Goal: Communication & Community: Ask a question

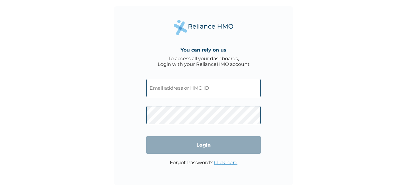
click at [223, 24] on img at bounding box center [204, 27] width 60 height 15
click at [202, 90] on input "text" at bounding box center [203, 88] width 115 height 18
paste input "BLX/10115/A"
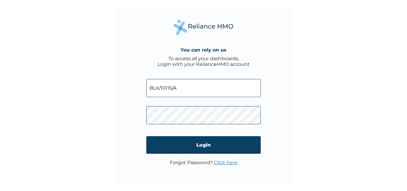
type input "BLX/10115/A"
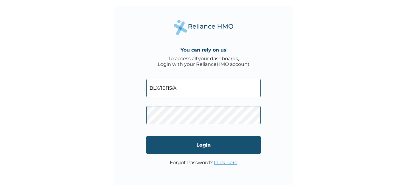
click at [216, 143] on input "Login" at bounding box center [203, 145] width 115 height 18
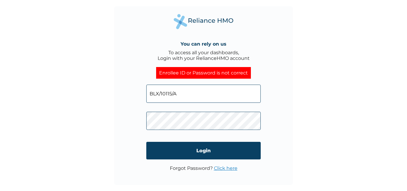
click input "Login" at bounding box center [203, 151] width 115 height 18
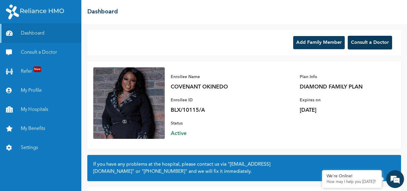
click at [372, 40] on button "Consult a Doctor" at bounding box center [370, 43] width 44 height 14
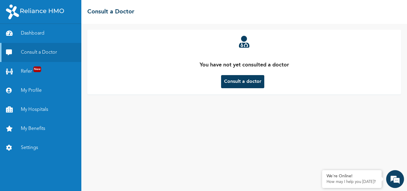
click at [242, 84] on button "Consult a doctor" at bounding box center [242, 81] width 43 height 13
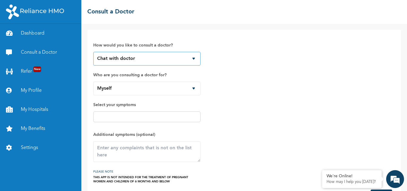
click at [192, 58] on select "Chat with doctor Phone Call" at bounding box center [146, 59] width 107 height 14
click at [192, 57] on select "Chat with doctor Phone Call" at bounding box center [146, 59] width 107 height 14
click at [149, 113] on div at bounding box center [146, 117] width 107 height 11
click at [177, 116] on input "text" at bounding box center [147, 116] width 104 height 7
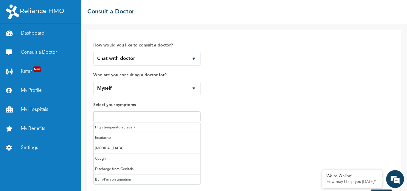
click at [175, 98] on div "How would you like to consult a doctor? Chat with doctor Phone Call Who are you…" at bounding box center [146, 110] width 107 height 148
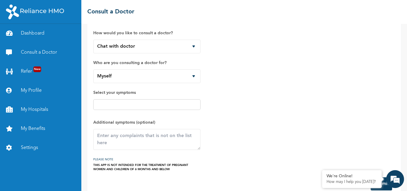
scroll to position [24, 0]
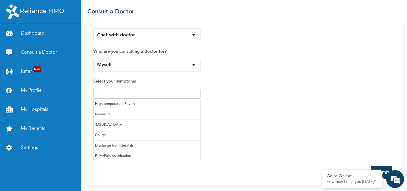
click at [183, 94] on input "text" at bounding box center [147, 93] width 104 height 7
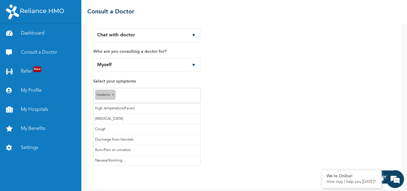
click at [167, 95] on input "text" at bounding box center [158, 95] width 82 height 7
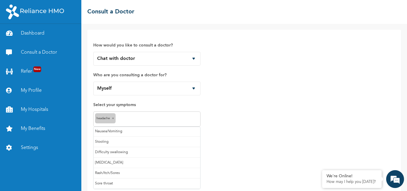
scroll to position [28, 0]
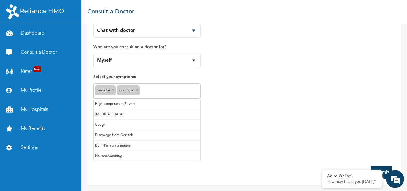
click at [165, 94] on input "text" at bounding box center [170, 91] width 58 height 7
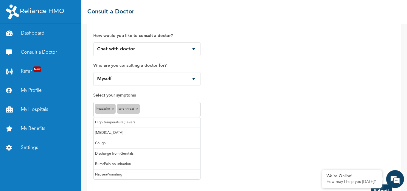
scroll to position [0, 0]
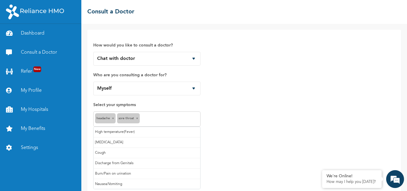
click at [220, 126] on div "How would you like to consult a doctor? Chat with doctor Phone Call Who are you…" at bounding box center [244, 112] width 302 height 152
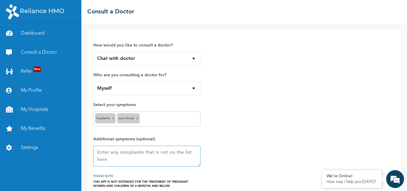
click at [130, 158] on textarea at bounding box center [146, 156] width 107 height 21
type textarea "p"
type textarea "b"
click at [109, 151] on textarea "Body pains, Feeling Weak," at bounding box center [146, 156] width 107 height 21
click at [174, 154] on textarea "Body/Joints pains, Feeling Weak," at bounding box center [146, 156] width 107 height 21
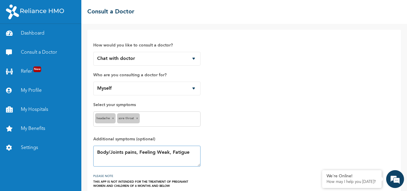
scroll to position [28, 0]
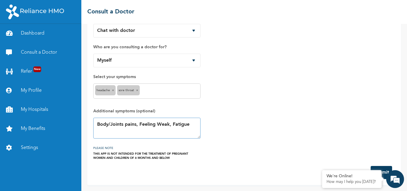
type textarea "Body/Joints pains, Feeling Weak, Fatigue"
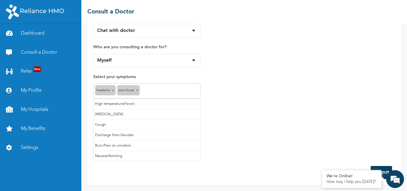
click at [176, 93] on input "text" at bounding box center [170, 91] width 58 height 7
drag, startPoint x: 186, startPoint y: 89, endPoint x: 179, endPoint y: 123, distance: 34.0
click at [186, 90] on input "text" at bounding box center [170, 91] width 58 height 7
click at [215, 117] on div "How would you like to consult a doctor? Chat with doctor Phone Call Who are you…" at bounding box center [244, 84] width 302 height 152
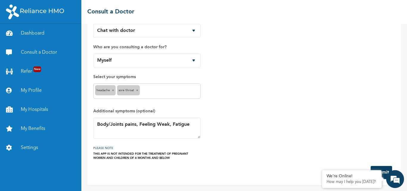
click at [146, 88] on input "text" at bounding box center [170, 91] width 58 height 7
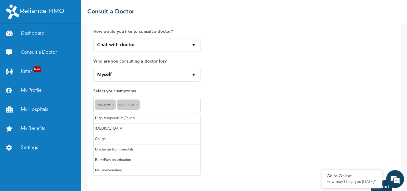
scroll to position [0, 0]
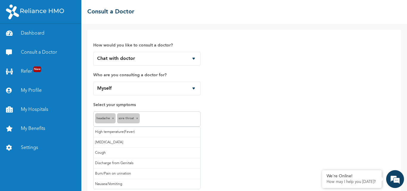
drag, startPoint x: 195, startPoint y: 119, endPoint x: 202, endPoint y: 122, distance: 7.5
click at [195, 119] on input "text" at bounding box center [170, 119] width 58 height 7
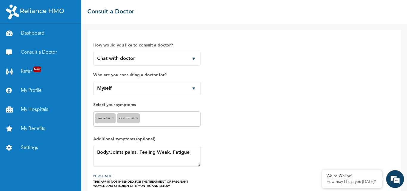
click at [178, 115] on div "headache × Sore throat ×" at bounding box center [146, 119] width 107 height 15
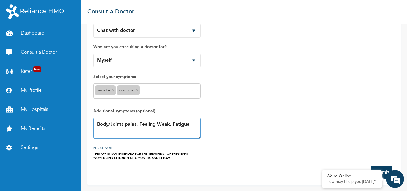
click at [167, 132] on textarea "Body/Joints pains, Feeling Weak, Fatigue" at bounding box center [146, 128] width 107 height 21
click at [192, 126] on textarea "Body/Joints pains, Feeling Weak, Fatigue" at bounding box center [146, 128] width 107 height 21
click at [195, 129] on textarea "Body/Joints pains, Feeling Weak, Fatigue" at bounding box center [146, 128] width 107 height 21
click at [380, 168] on button "Submit" at bounding box center [381, 172] width 21 height 13
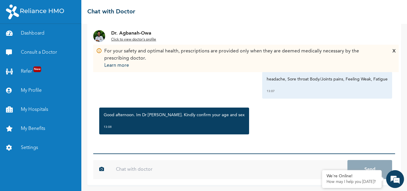
click at [146, 170] on input "text" at bounding box center [229, 169] width 238 height 19
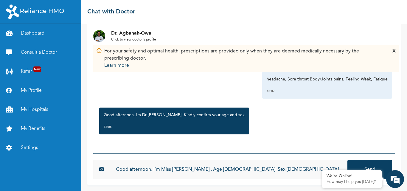
type input "Good afternoon, I'm Miss Covenant . Age 32, Sex Female"
click at [348, 160] on button "Send" at bounding box center [370, 169] width 45 height 19
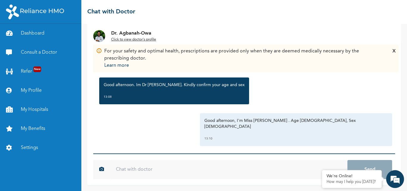
scroll to position [75, 0]
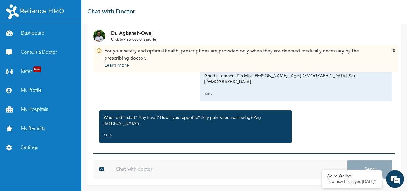
click at [171, 177] on input "text" at bounding box center [229, 169] width 238 height 19
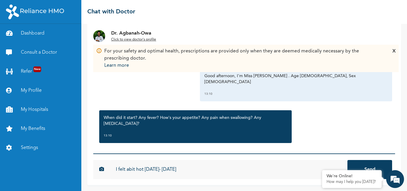
drag, startPoint x: 129, startPoint y: 170, endPoint x: 217, endPoint y: 171, distance: 88.3
click at [221, 171] on input "I felt abit hot last Friday- Saturday" at bounding box center [229, 169] width 238 height 19
click at [135, 171] on input "I felt abit hot last Friday- Saturday" at bounding box center [229, 169] width 238 height 19
click at [206, 175] on input "I felt a bit hot last Friday- Saturday" at bounding box center [229, 169] width 238 height 19
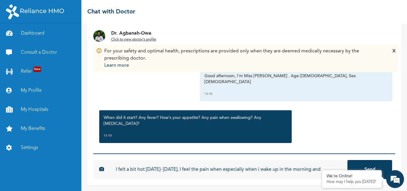
type input "I felt a bit hot last Friday- Saturday, I feel the pain when especially when i …"
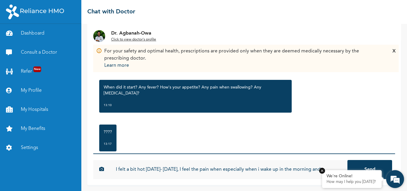
scroll to position [114, 0]
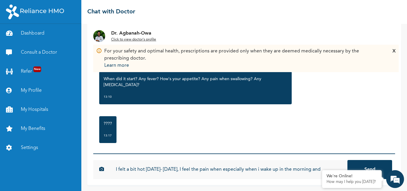
click at [370, 168] on button "Send" at bounding box center [370, 169] width 45 height 19
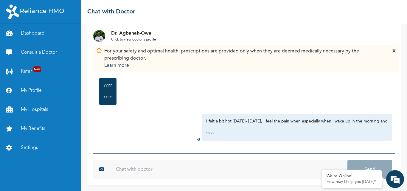
scroll to position [152, 0]
click at [184, 170] on input "text" at bounding box center [229, 169] width 238 height 19
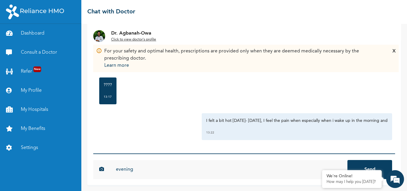
type input "evening"
click at [348, 160] on button "Send" at bounding box center [370, 169] width 45 height 19
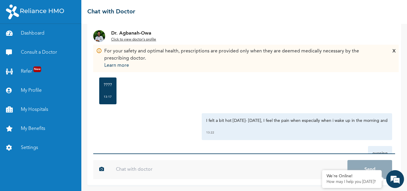
drag, startPoint x: 116, startPoint y: 76, endPoint x: 120, endPoint y: 81, distance: 6.3
click at [119, 79] on div "???? 13:17" at bounding box center [244, 91] width 296 height 33
drag, startPoint x: 151, startPoint y: 171, endPoint x: 148, endPoint y: 169, distance: 3.2
click at [151, 170] on input "text" at bounding box center [229, 169] width 238 height 19
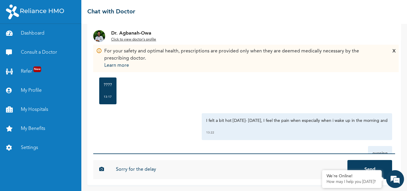
type input "Sorry for the delay"
click at [348, 160] on button "Send" at bounding box center [370, 169] width 45 height 19
type input "in reply"
click at [348, 160] on button "Send" at bounding box center [370, 169] width 45 height 19
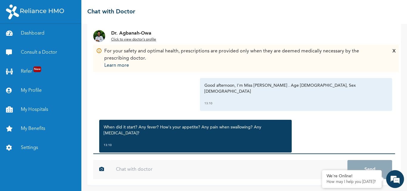
scroll to position [63, 0]
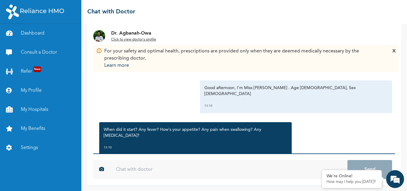
click at [181, 173] on input "text" at bounding box center [229, 169] width 238 height 19
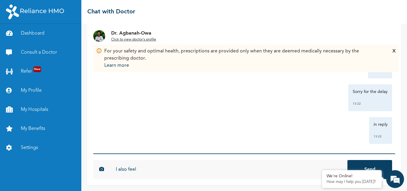
scroll to position [251, 0]
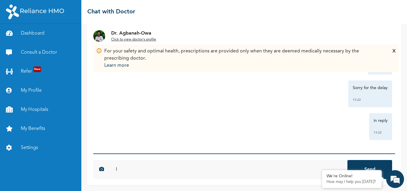
type input "I"
click at [100, 40] on img at bounding box center [99, 36] width 12 height 12
click at [391, 52] on div "For your safety and optimal health, prescriptions are provided only when they a…" at bounding box center [246, 58] width 300 height 21
click at [395, 51] on div "X" at bounding box center [394, 58] width 3 height 21
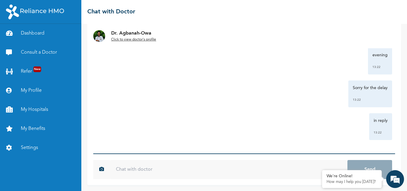
click at [150, 181] on form "076748d21503c3a9b72d89bb1ac35becf51da46f846f0d88f267860a26906a6e Send" at bounding box center [244, 170] width 302 height 32
click at [149, 175] on input "text" at bounding box center [229, 169] width 238 height 19
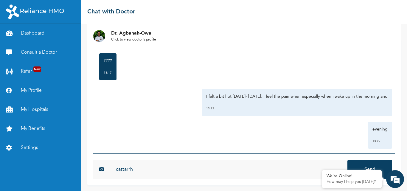
scroll to position [161, 0]
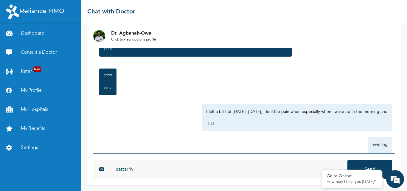
drag, startPoint x: 133, startPoint y: 170, endPoint x: 111, endPoint y: 178, distance: 23.4
click at [111, 178] on input "cattarrh" at bounding box center [229, 169] width 238 height 19
click at [114, 170] on input "cattarrh" at bounding box center [229, 169] width 238 height 19
click at [120, 170] on input "cattarrh" at bounding box center [229, 169] width 238 height 19
type input "Also cattarrh"
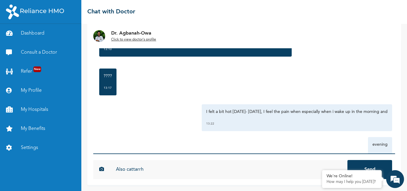
click at [348, 160] on button "Send" at bounding box center [370, 169] width 45 height 19
drag, startPoint x: 183, startPoint y: 104, endPoint x: 191, endPoint y: 90, distance: 15.4
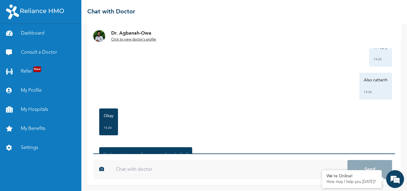
scroll to position [361, 0]
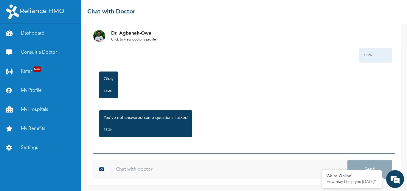
click at [130, 174] on input "text" at bounding box center [229, 169] width 238 height 19
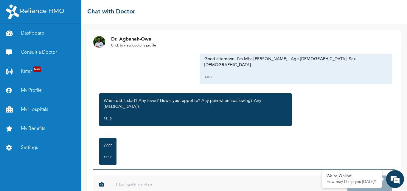
scroll to position [93, 0]
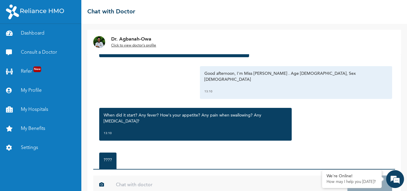
click at [144, 184] on input "text" at bounding box center [229, 185] width 238 height 19
type input "No i'm vomiting"
click at [348, 176] on button "Send" at bounding box center [370, 185] width 45 height 19
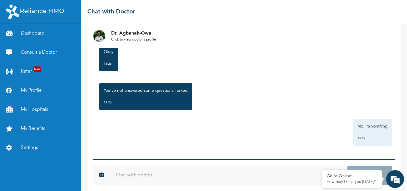
scroll to position [16, 0]
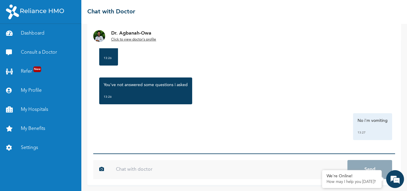
click at [340, 121] on div "No i'm vomiting 13:27" at bounding box center [244, 126] width 296 height 27
drag, startPoint x: 384, startPoint y: 123, endPoint x: 383, endPoint y: 117, distance: 6.1
click at [384, 121] on div "Monday, October 13th 2025 headache, Sore throat Body/Joints pains, Feeling Weak…" at bounding box center [244, 96] width 302 height 115
click at [375, 115] on div "No i'm vomiting 13:27" at bounding box center [372, 126] width 39 height 27
click at [360, 121] on p "No i'm vomiting" at bounding box center [373, 121] width 30 height 6
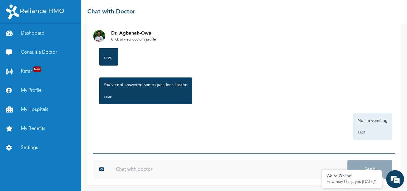
click at [203, 172] on input "text" at bounding box center [229, 169] width 238 height 19
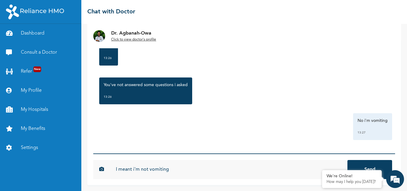
type input "I meant i'm not vomiting"
click at [348, 160] on button "Send" at bounding box center [370, 169] width 45 height 19
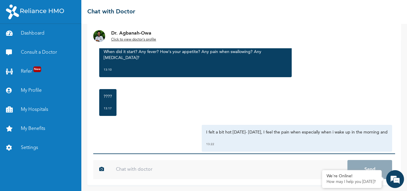
scroll to position [129, 0]
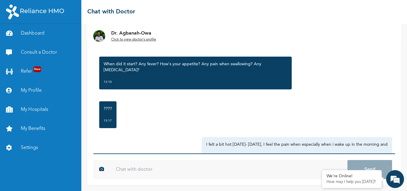
click at [164, 168] on input "text" at bounding box center [229, 169] width 238 height 19
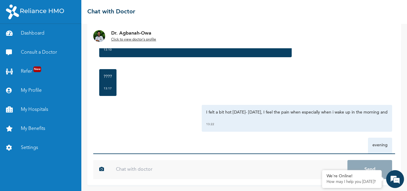
scroll to position [99, 0]
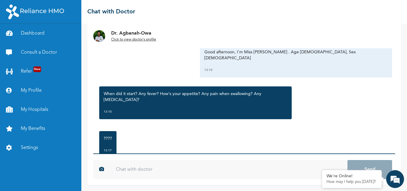
click at [167, 169] on input "text" at bounding box center [229, 169] width 238 height 19
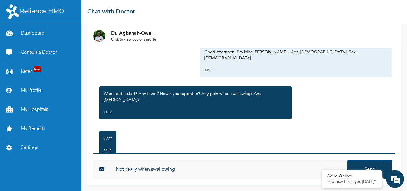
type input "Not really when swallowing"
click at [348, 160] on button "Send" at bounding box center [370, 169] width 45 height 19
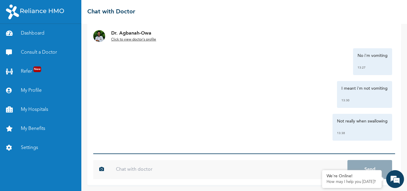
scroll to position [460, 0]
click at [137, 39] on u "Click to view doctor's profile" at bounding box center [133, 40] width 45 height 4
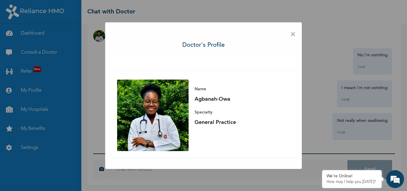
click at [209, 126] on div "Name Agbanah-Owa Specialty General Practice" at bounding box center [239, 106] width 101 height 53
click at [172, 104] on img at bounding box center [153, 116] width 72 height 72
click at [295, 36] on span "×" at bounding box center [294, 34] width 6 height 13
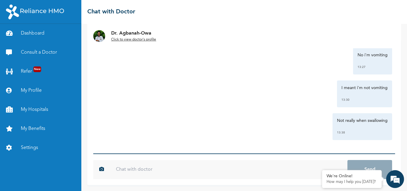
click at [125, 171] on input "text" at bounding box center [229, 169] width 238 height 19
click at [348, 182] on p "How may I help you today?" at bounding box center [352, 182] width 51 height 5
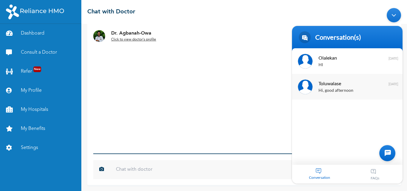
click at [344, 85] on span "Toluwalase" at bounding box center [347, 83] width 56 height 8
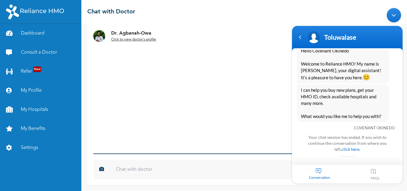
scroll to position [0, 0]
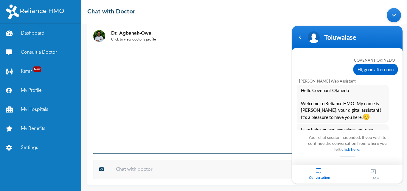
click at [192, 100] on div "I meant i'm not vomiting 13:30" at bounding box center [244, 94] width 296 height 27
click at [394, 20] on div "Minimize live chat window" at bounding box center [394, 15] width 14 height 14
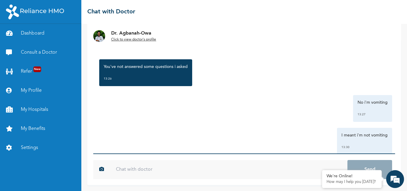
scroll to position [460, 0]
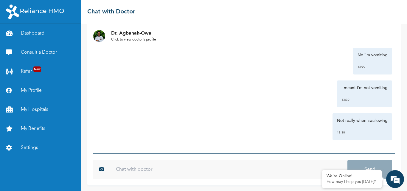
click at [150, 172] on input "text" at bounding box center [229, 169] width 238 height 19
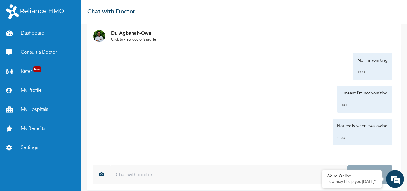
scroll to position [16, 0]
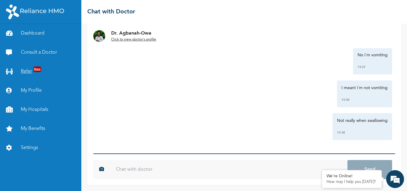
click at [25, 72] on link "Refer New" at bounding box center [40, 71] width 81 height 19
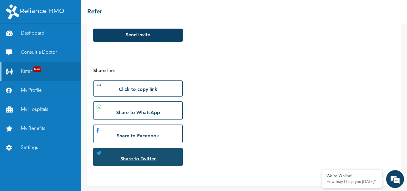
scroll to position [148, 0]
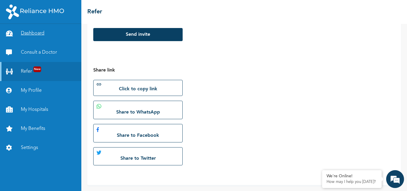
click at [36, 29] on link "Dashboard" at bounding box center [40, 33] width 81 height 19
